Goal: Transaction & Acquisition: Book appointment/travel/reservation

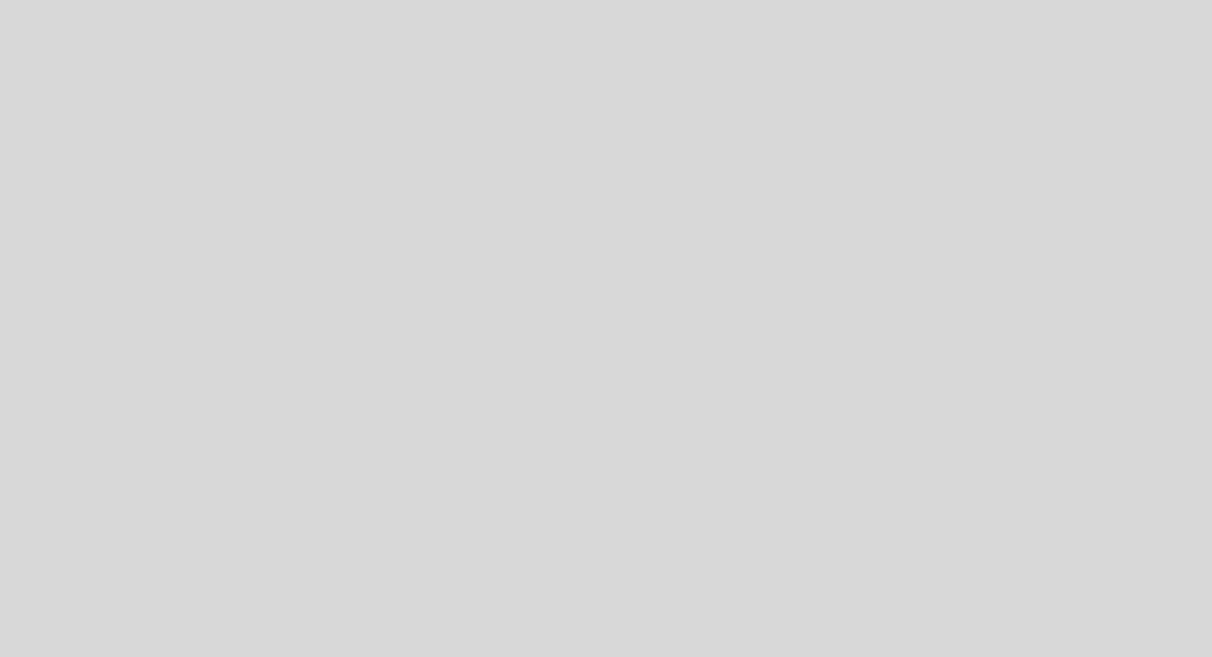
select select "es"
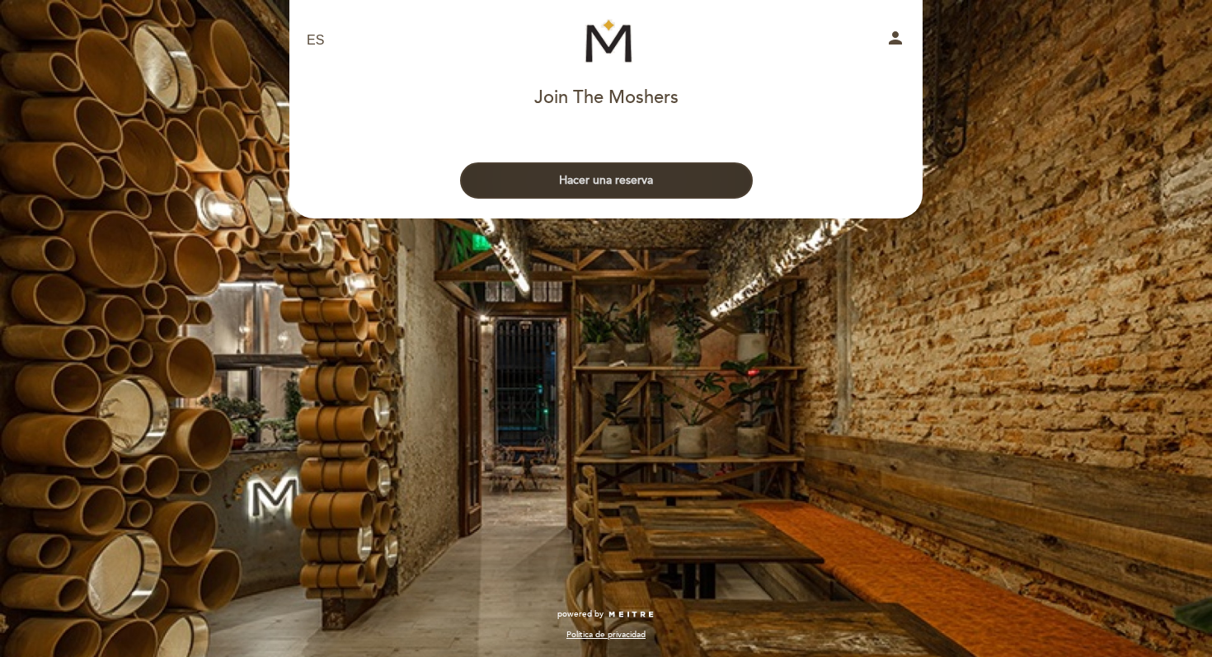
click at [664, 190] on button "Hacer una reserva" at bounding box center [606, 180] width 293 height 36
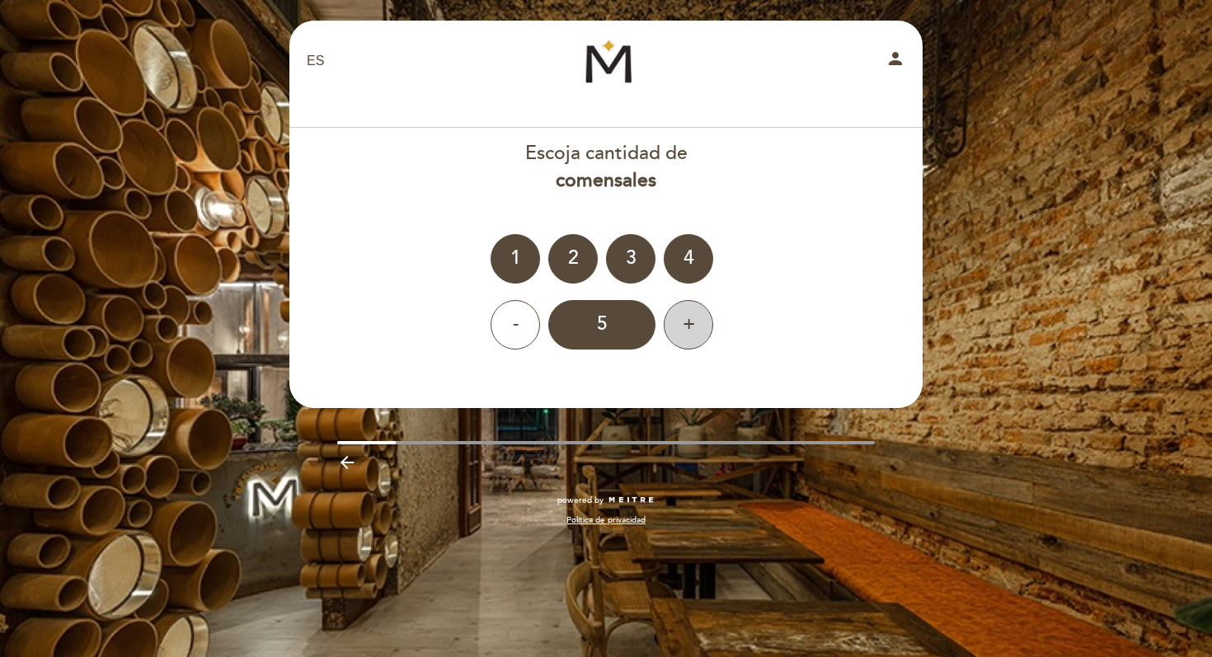
click at [709, 322] on div "+" at bounding box center [688, 324] width 49 height 49
click at [618, 318] on div "8" at bounding box center [601, 324] width 107 height 49
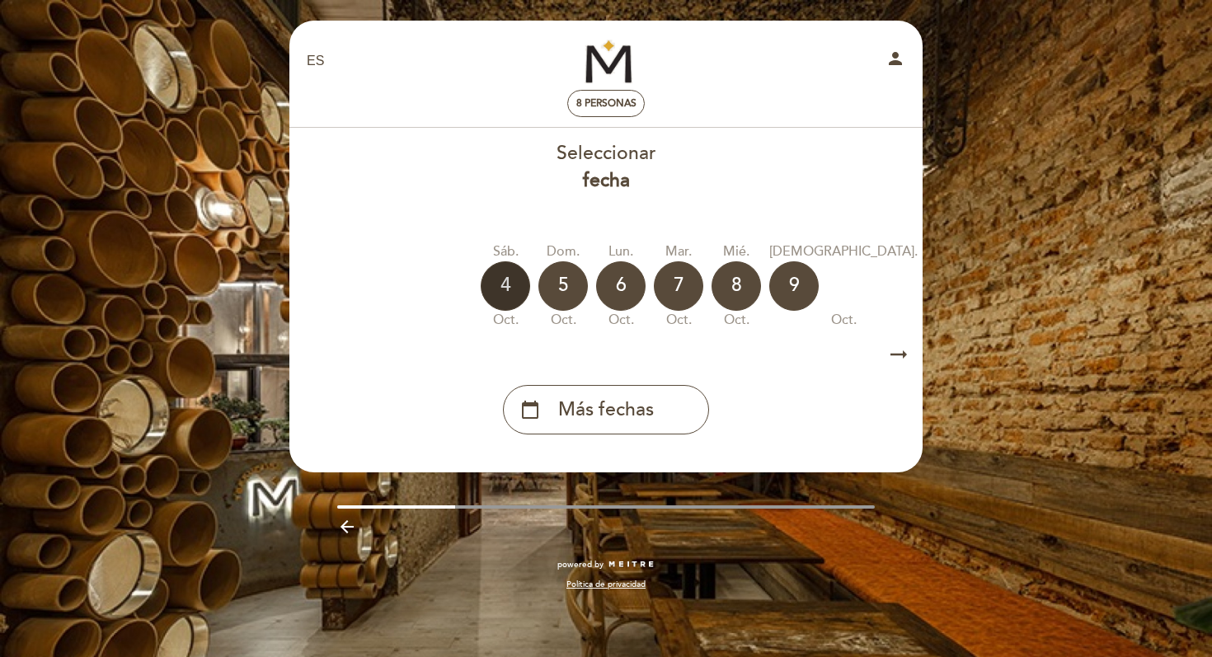
click at [517, 270] on div "4" at bounding box center [505, 285] width 49 height 49
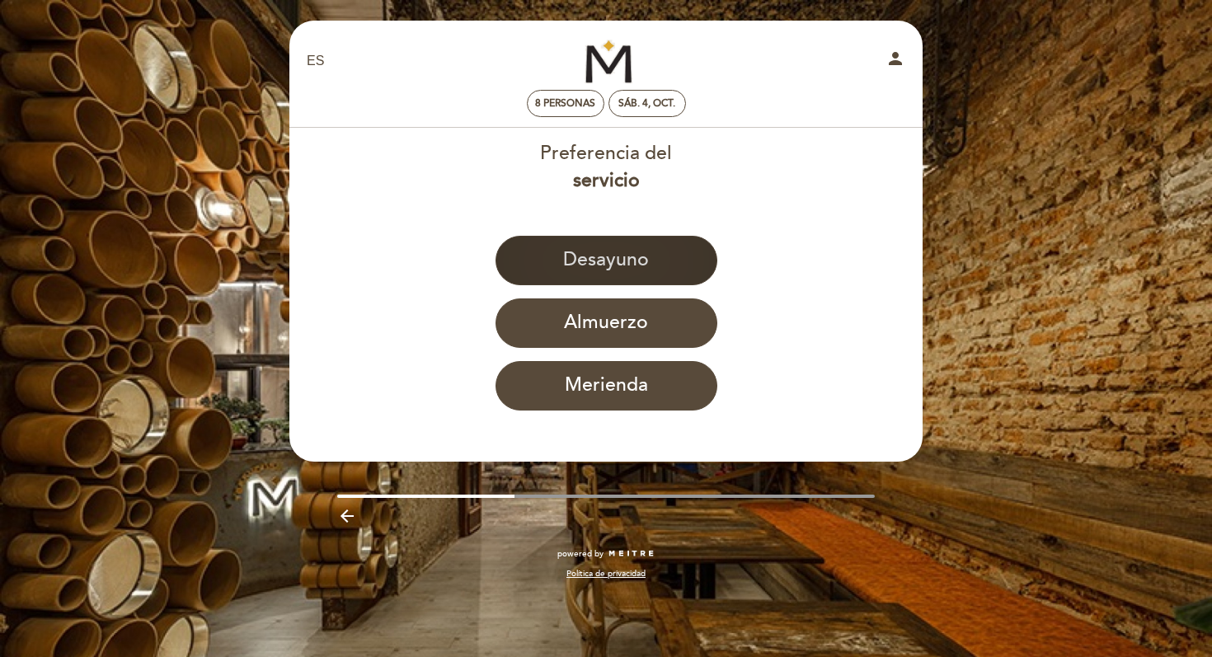
click at [548, 281] on button "Desayuno" at bounding box center [607, 260] width 222 height 49
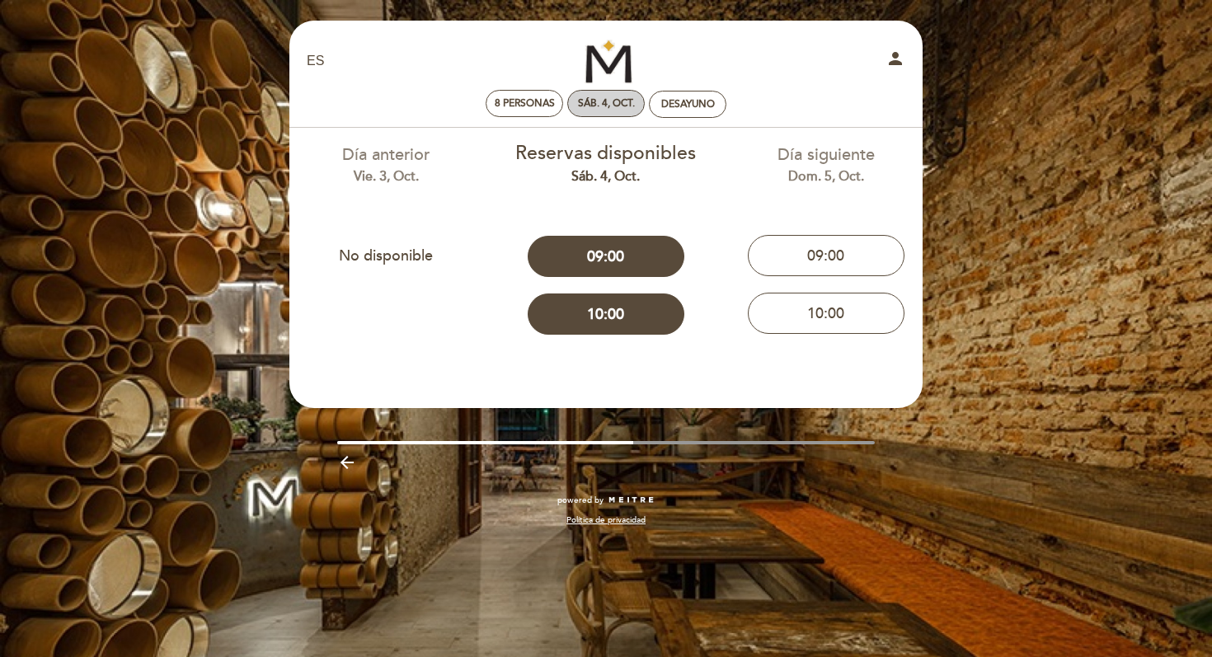
click at [586, 108] on div "sáb. 4, oct." at bounding box center [606, 103] width 57 height 12
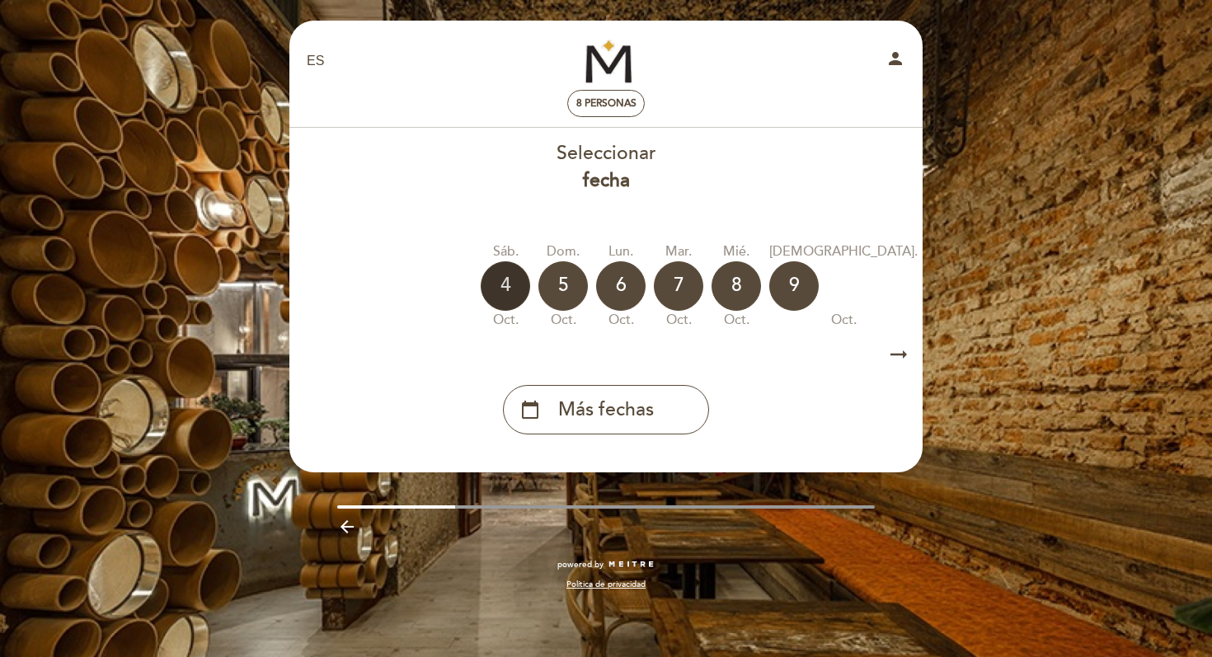
click at [501, 287] on div "4" at bounding box center [505, 285] width 49 height 49
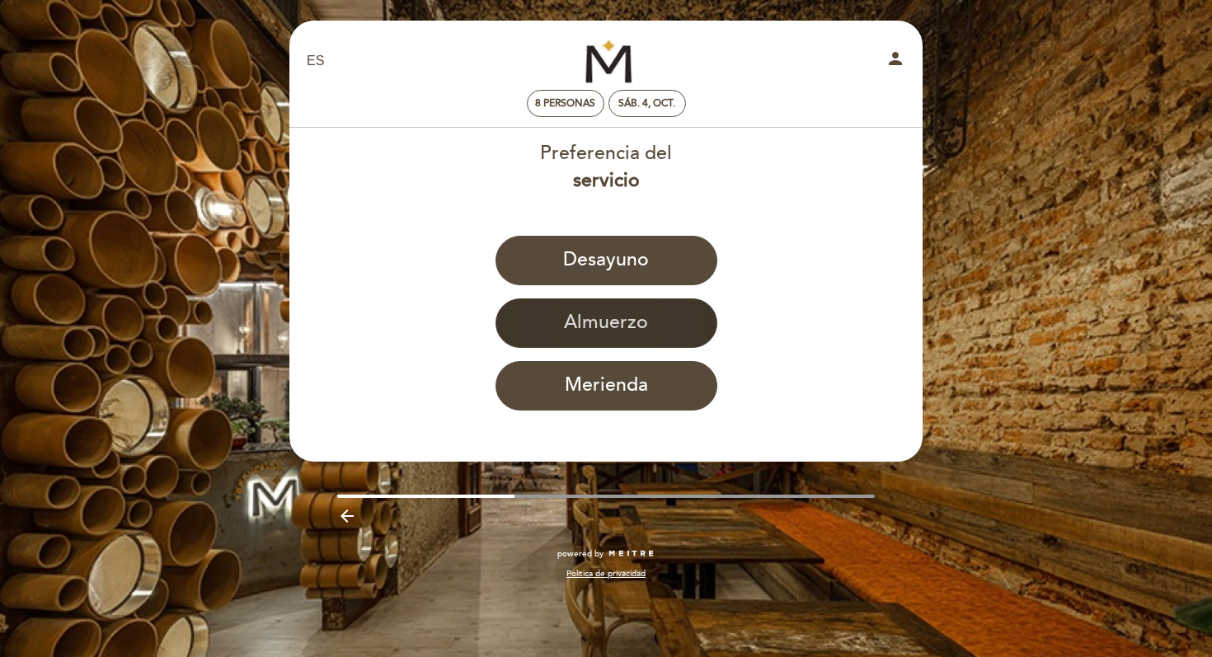
click at [585, 327] on button "Almuerzo" at bounding box center [607, 323] width 222 height 49
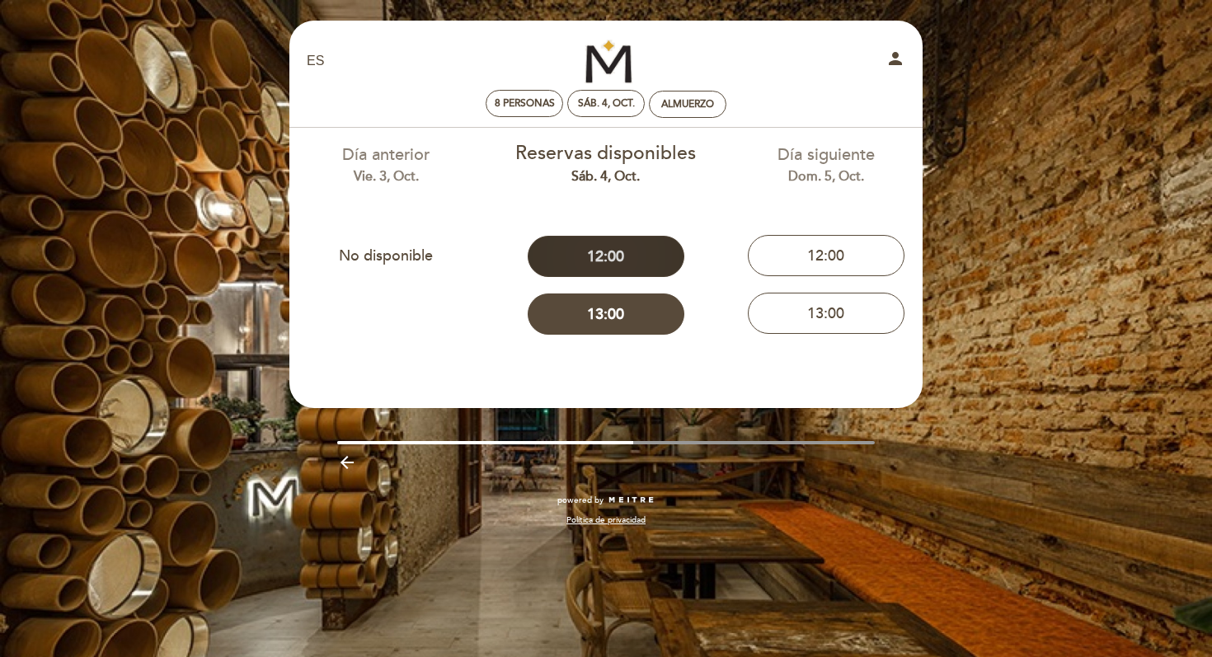
click at [595, 266] on button "12:00" at bounding box center [606, 256] width 157 height 41
